Goal: Go to known website: Access a specific website the user already knows

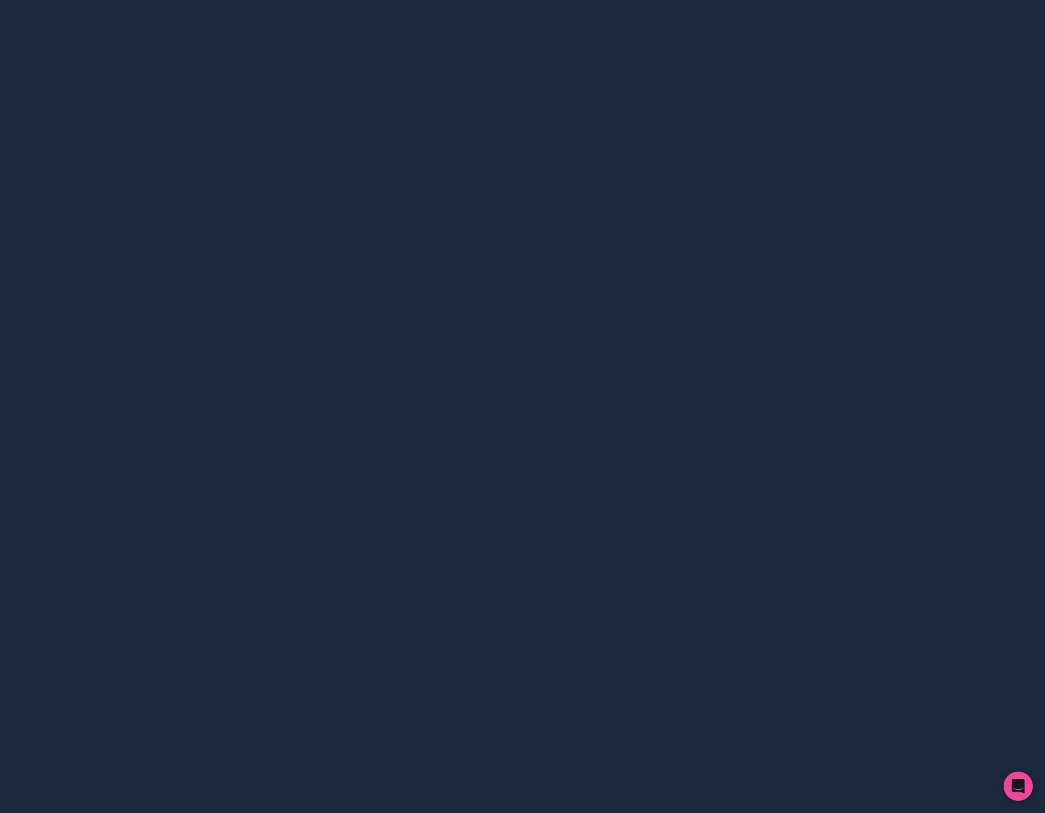
click at [727, 190] on div at bounding box center [522, 406] width 1045 height 813
click at [1009, 783] on div "Open Intercom Messenger" at bounding box center [1019, 787] width 32 height 32
click at [834, 286] on div at bounding box center [522, 406] width 1045 height 813
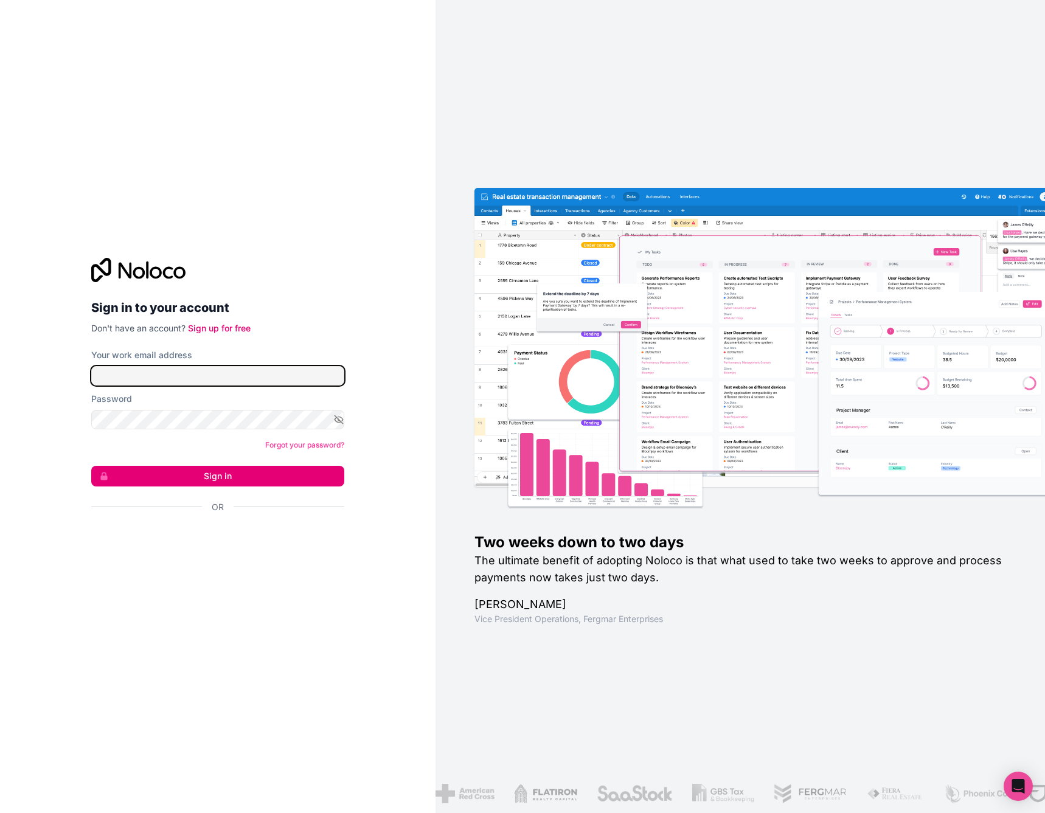
click at [226, 373] on input "Your work email address" at bounding box center [217, 375] width 253 height 19
click at [260, 478] on button "Sign in" at bounding box center [217, 476] width 253 height 21
click at [210, 535] on div "Sign in with Google. Opens in new tab" at bounding box center [212, 540] width 243 height 27
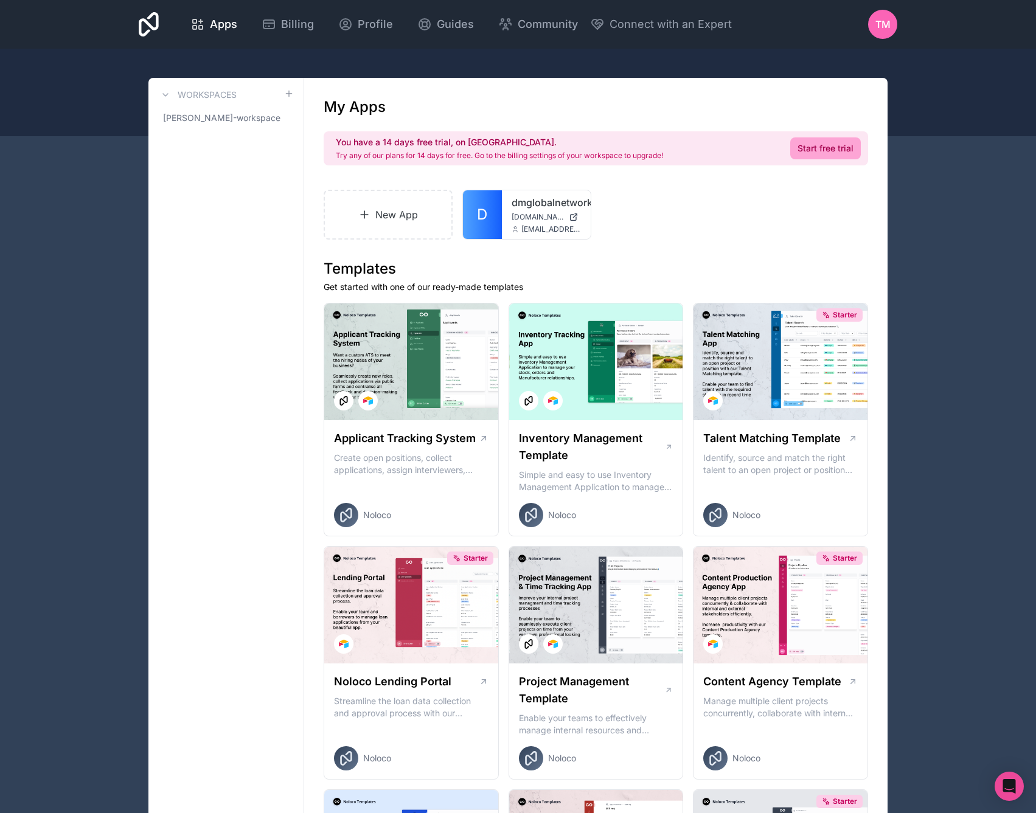
click at [537, 204] on link "dmglobalnetworks" at bounding box center [546, 202] width 69 height 15
